Goal: Information Seeking & Learning: Understand process/instructions

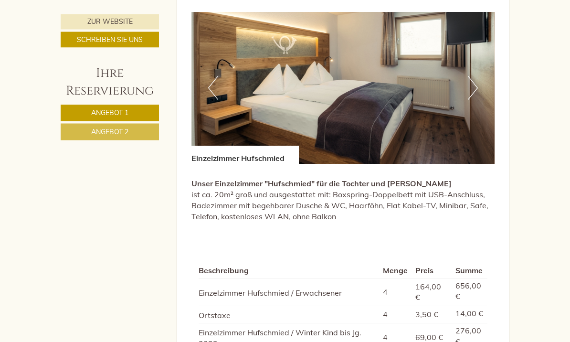
scroll to position [1159, 0]
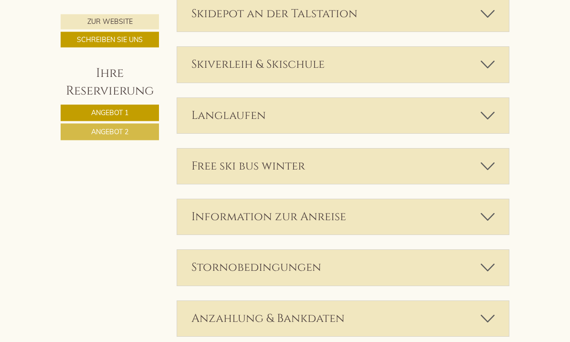
scroll to position [1885, 0]
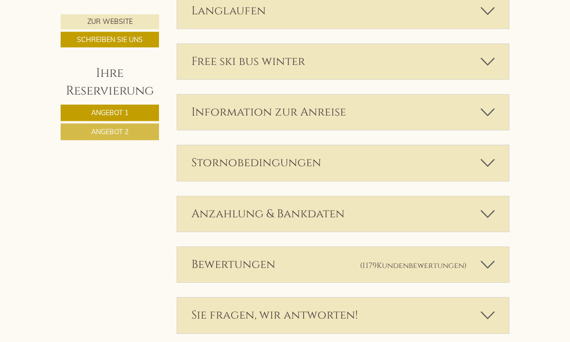
scroll to position [2057, 0]
click at [445, 260] on span "Kundenbewertungen" at bounding box center [419, 265] width 87 height 10
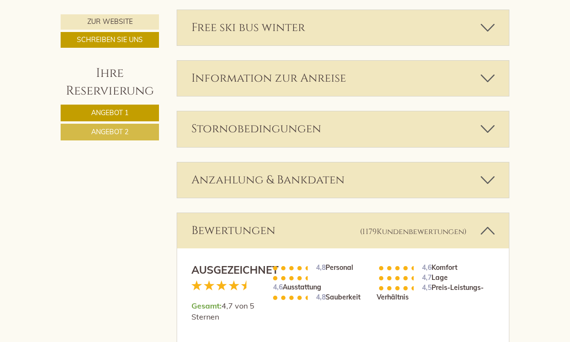
scroll to position [2090, 0]
click at [466, 163] on div "Anzahlung & Bankdaten" at bounding box center [343, 180] width 332 height 35
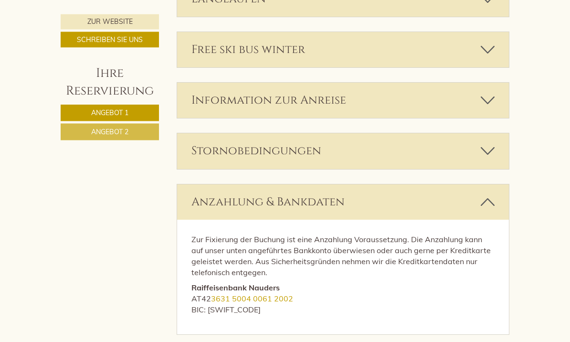
scroll to position [2069, 0]
click at [481, 143] on icon at bounding box center [487, 151] width 14 height 16
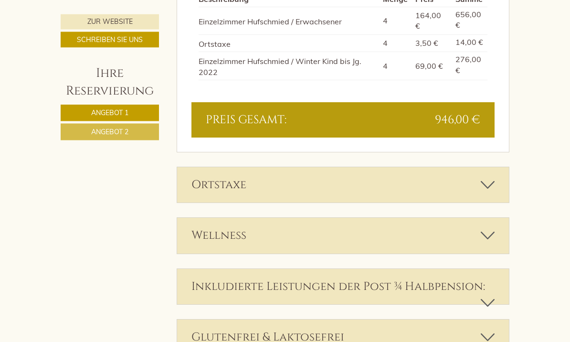
scroll to position [1552, 0]
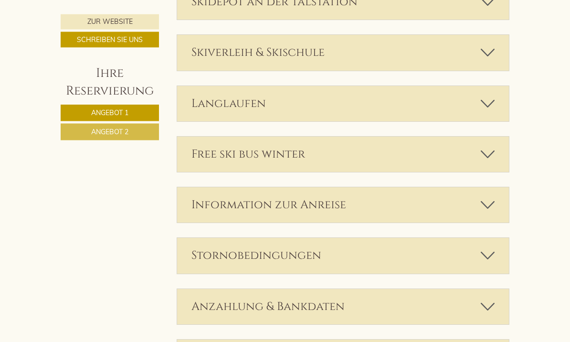
scroll to position [1964, 0]
click at [218, 187] on div "Information zur Anreise" at bounding box center [343, 204] width 332 height 35
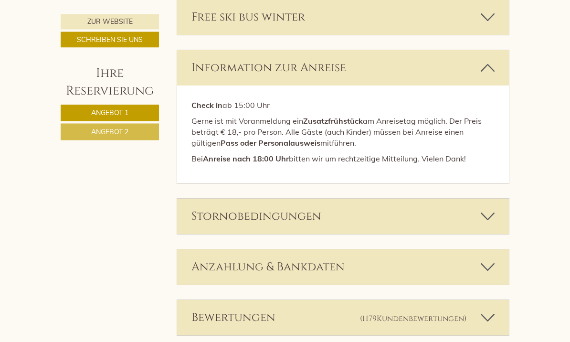
scroll to position [2102, 0]
click at [201, 198] on div "Stornobedingungen" at bounding box center [343, 215] width 332 height 35
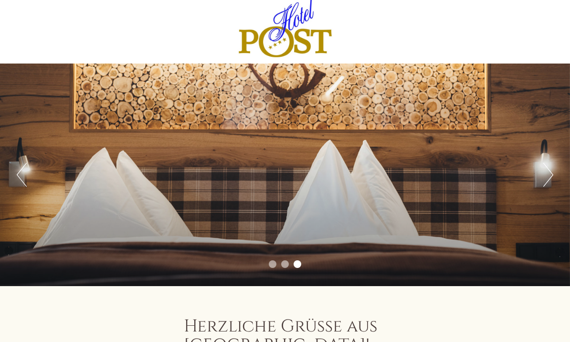
scroll to position [41, 0]
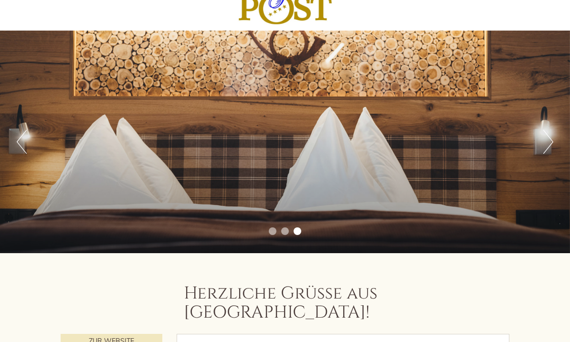
click at [30, 115] on div "Previous Next 1 2 3" at bounding box center [285, 142] width 570 height 222
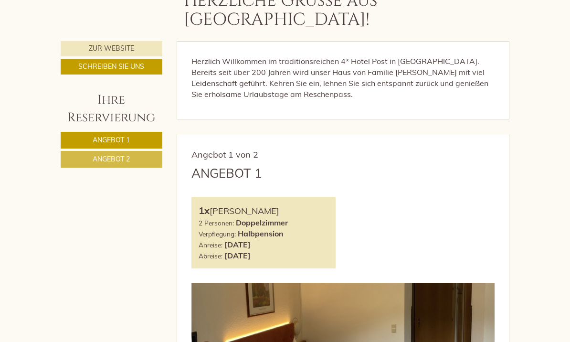
scroll to position [336, 0]
